Goal: Information Seeking & Learning: Learn about a topic

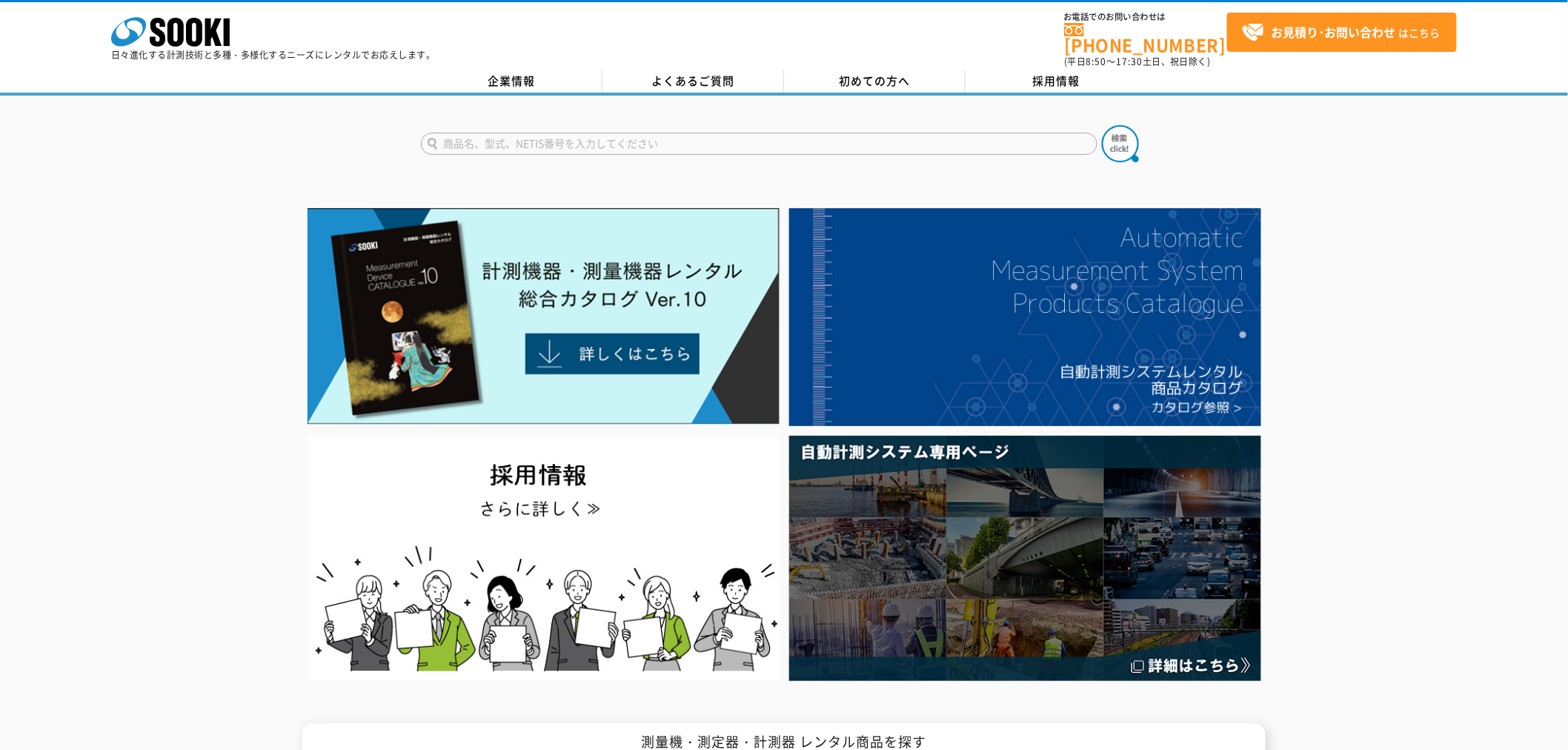
click at [591, 145] on form at bounding box center [784, 146] width 727 height 42
click at [590, 135] on input "text" at bounding box center [758, 143] width 676 height 22
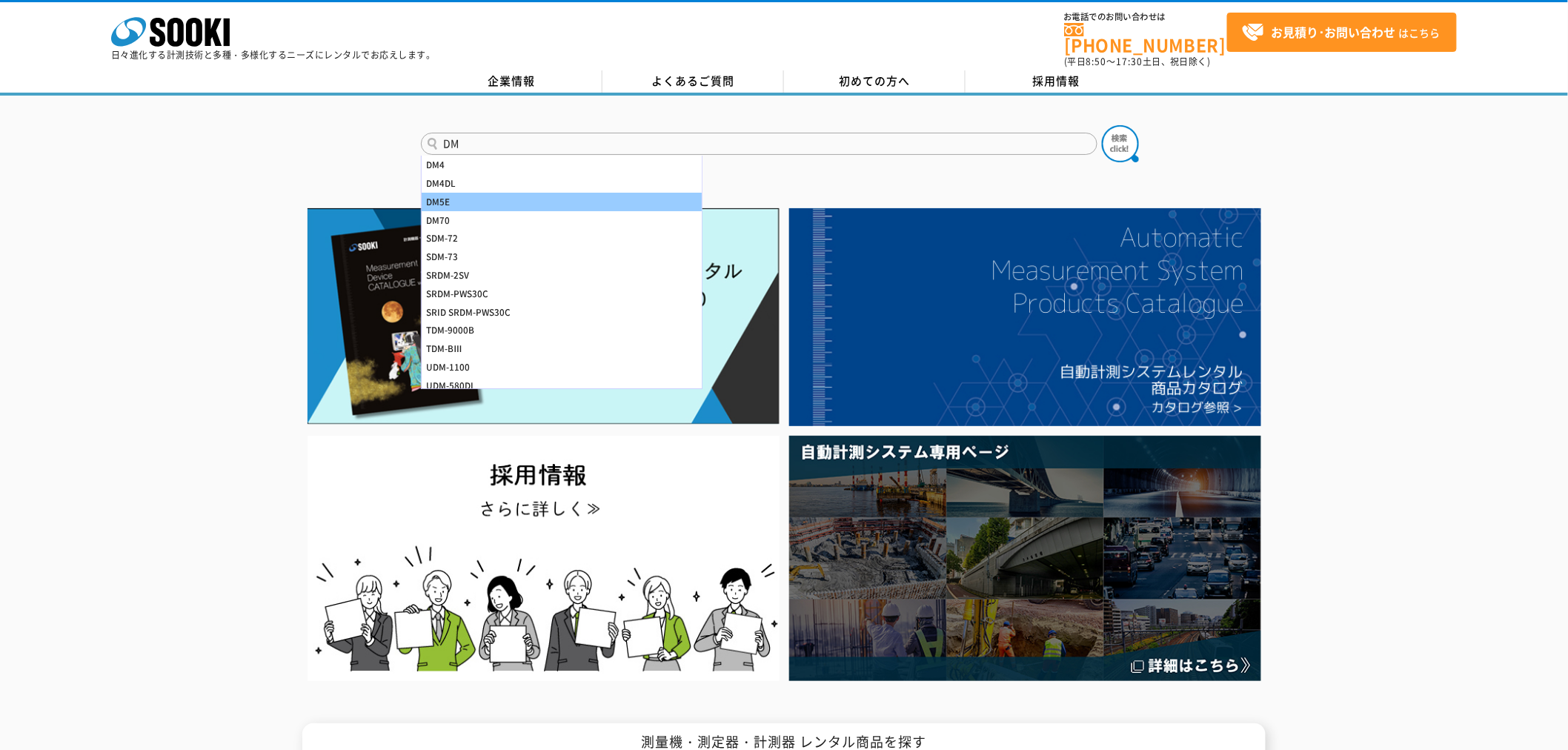
click at [557, 196] on div "DM5E" at bounding box center [562, 201] width 280 height 18
type input "DM5E"
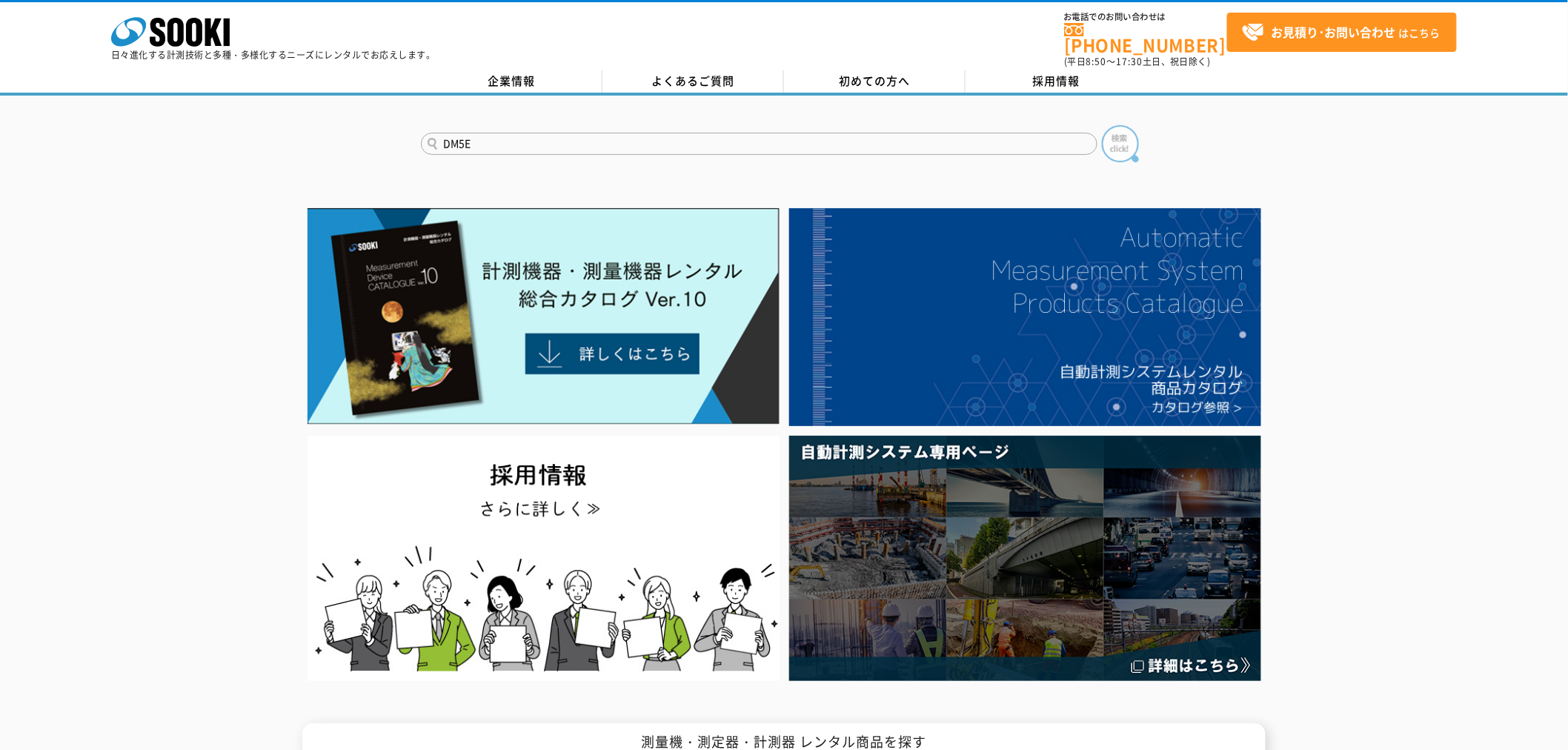
click at [1116, 141] on img at bounding box center [1121, 143] width 37 height 37
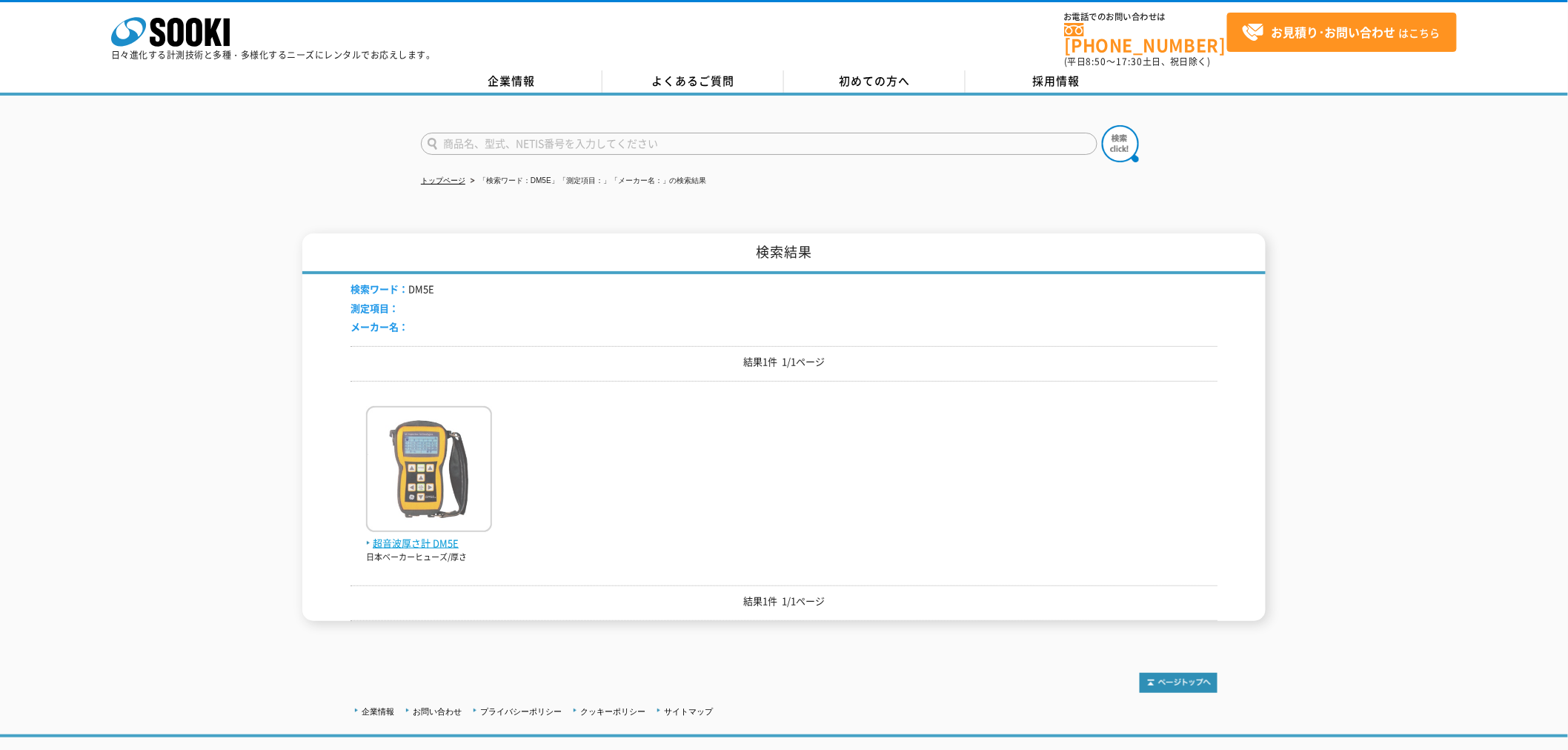
click at [404, 536] on span "超音波厚さ計 DM5E" at bounding box center [429, 544] width 126 height 15
